Goal: Task Accomplishment & Management: Manage account settings

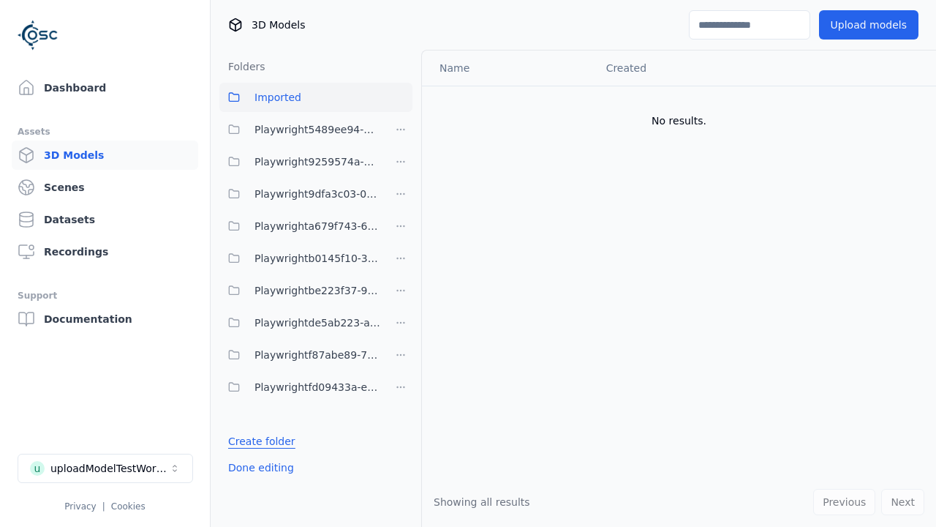
click at [257, 441] on link "Create folder" at bounding box center [261, 441] width 67 height 15
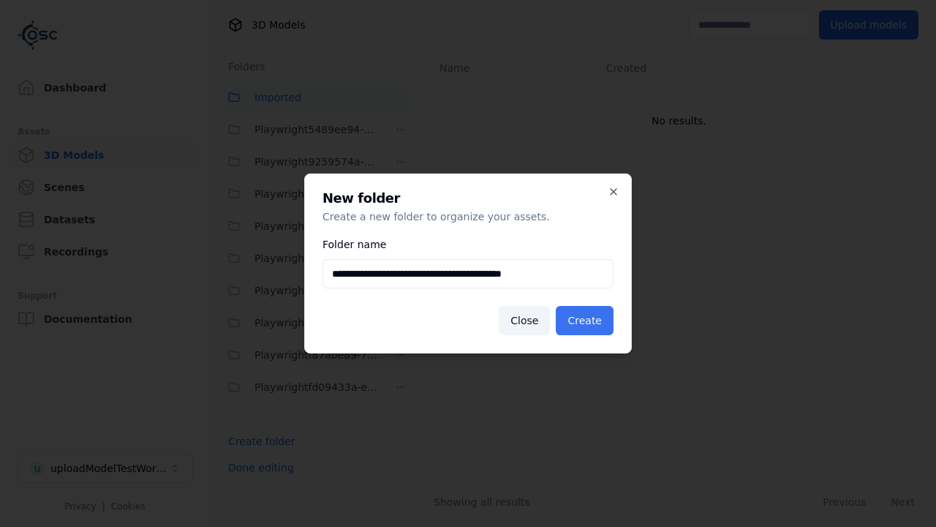
type input "**********"
click at [587, 320] on button "Create" at bounding box center [585, 320] width 58 height 29
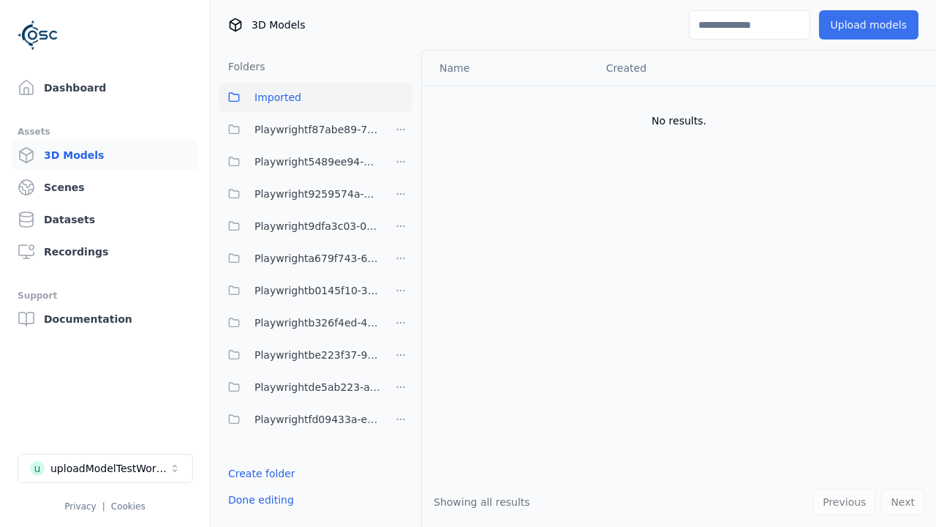
click at [300, 323] on span "Playwrightb326f4ed-4f84-461a-849b-8d9f022e0dbd" at bounding box center [318, 323] width 126 height 18
click at [874, 25] on button "Upload models" at bounding box center [869, 24] width 100 height 29
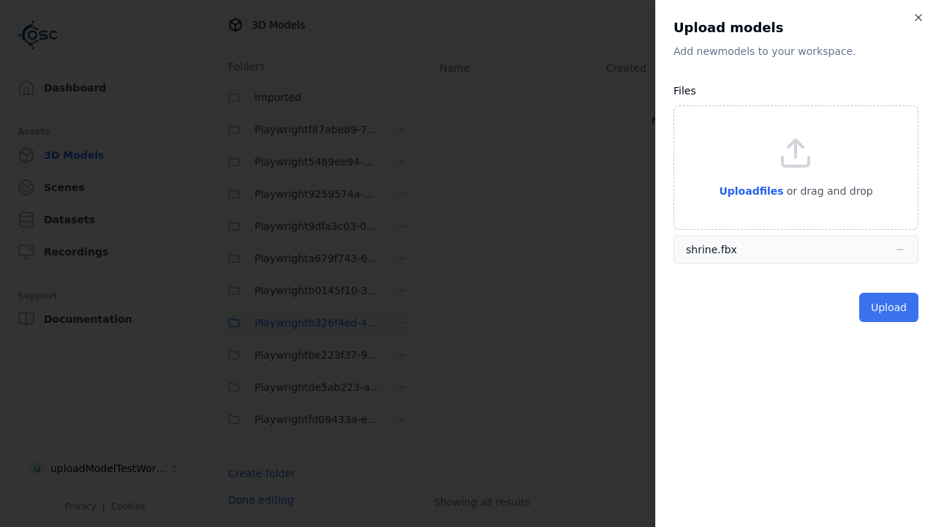
click at [891, 307] on button "Upload" at bounding box center [889, 307] width 59 height 29
